Goal: Information Seeking & Learning: Learn about a topic

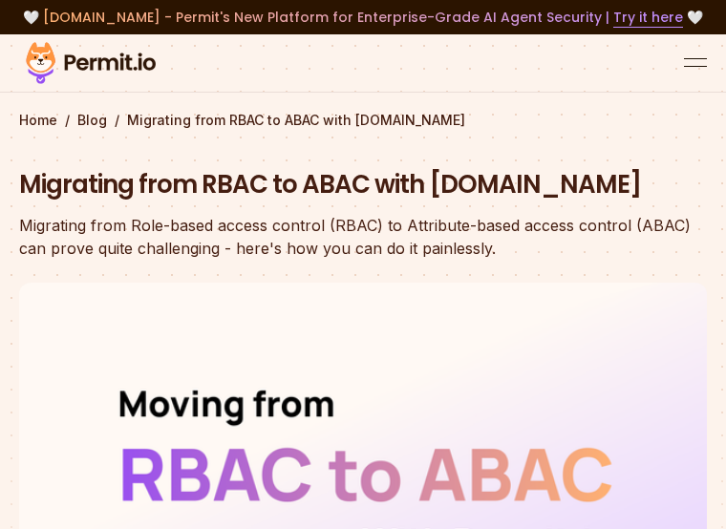
drag, startPoint x: 17, startPoint y: 259, endPoint x: 538, endPoint y: 284, distance: 521.5
click at [556, 284] on section "Home / Blog / Migrating from RBAC to ABAC with [DOMAIN_NAME] Migrating from RBA…" at bounding box center [363, 406] width 726 height 745
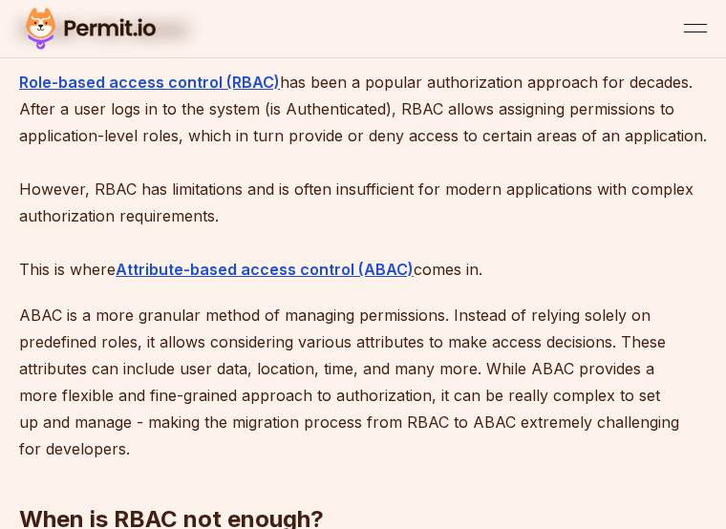
scroll to position [956, 0]
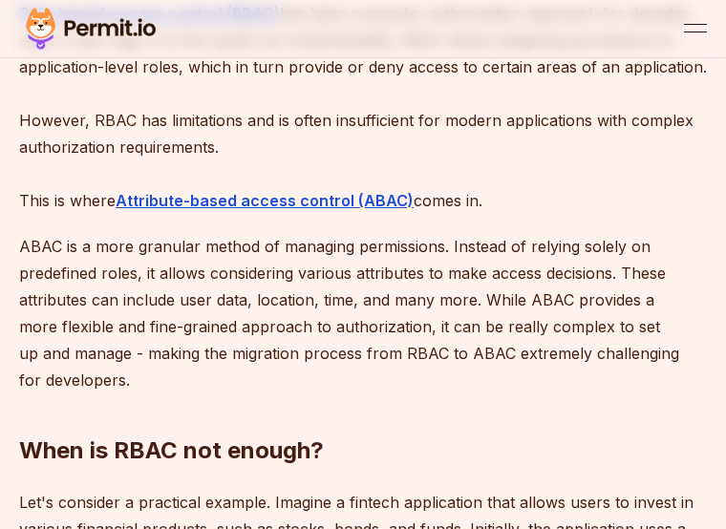
drag, startPoint x: 26, startPoint y: 279, endPoint x: 425, endPoint y: 361, distance: 407.9
click at [425, 361] on p "ABAC is a more granular method of managing permissions. Instead of relying sole…" at bounding box center [363, 313] width 688 height 161
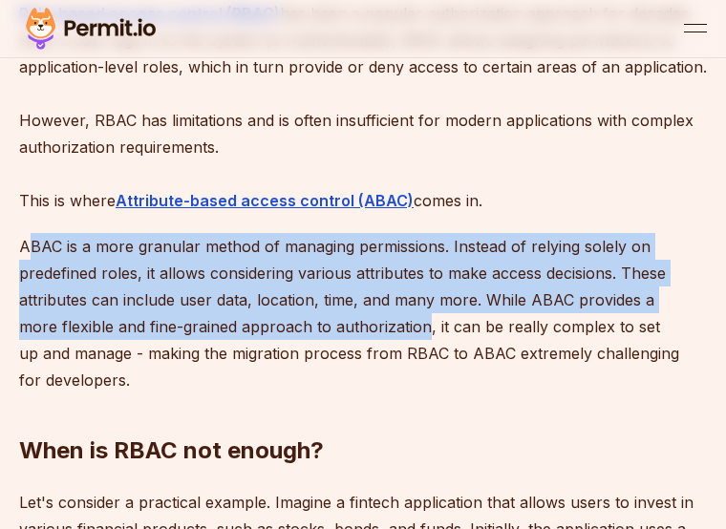
click at [87, 293] on p "ABAC is a more granular method of managing permissions. Instead of relying sole…" at bounding box center [363, 313] width 688 height 161
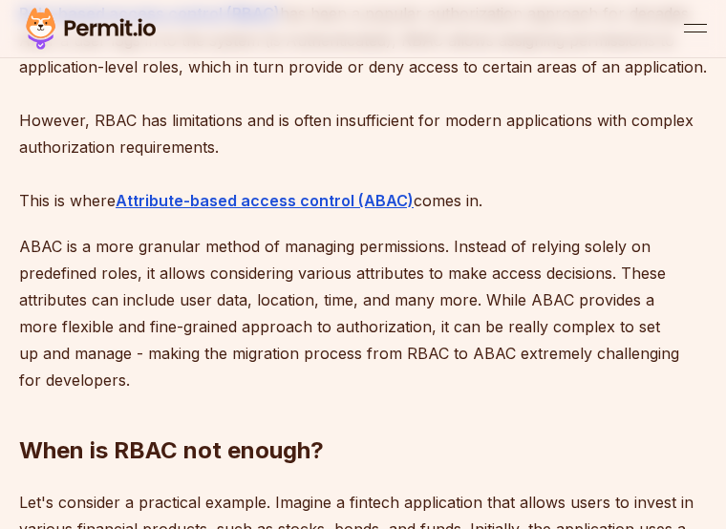
drag, startPoint x: 24, startPoint y: 281, endPoint x: 125, endPoint y: 384, distance: 144.6
click at [133, 394] on p "ABAC is a more granular method of managing permissions. Instead of relying sole…" at bounding box center [363, 313] width 688 height 161
click at [119, 376] on p "ABAC is a more granular method of managing permissions. Instead of relying sole…" at bounding box center [363, 313] width 688 height 161
drag, startPoint x: 22, startPoint y: 275, endPoint x: 124, endPoint y: 407, distance: 166.9
click at [124, 394] on p "ABAC is a more granular method of managing permissions. Instead of relying sole…" at bounding box center [363, 313] width 688 height 161
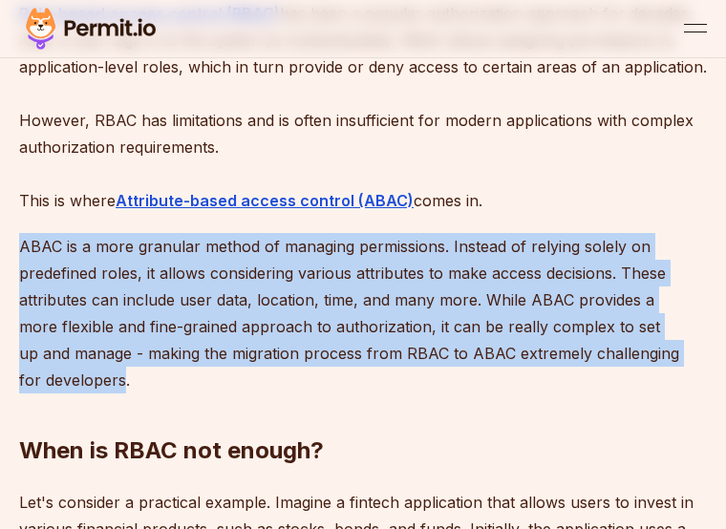
copy p "ABAC is a more granular method of managing permissions. Instead of relying sole…"
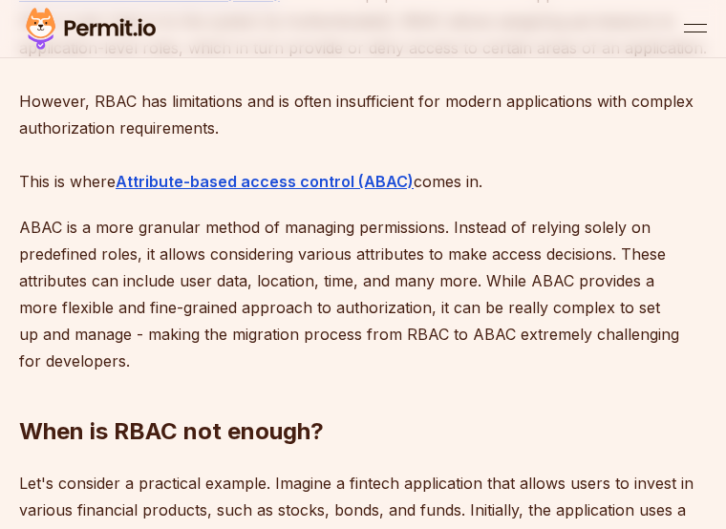
scroll to position [975, 0]
